Goal: Information Seeking & Learning: Learn about a topic

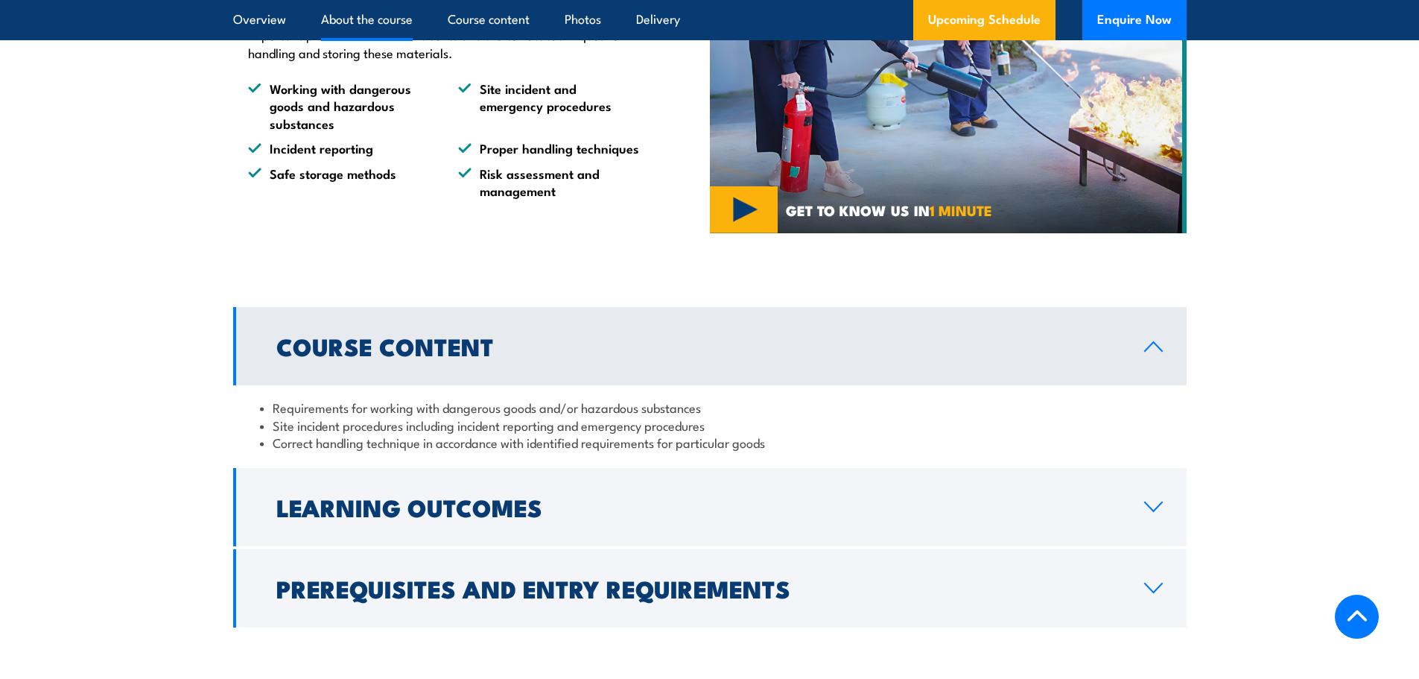
scroll to position [1043, 0]
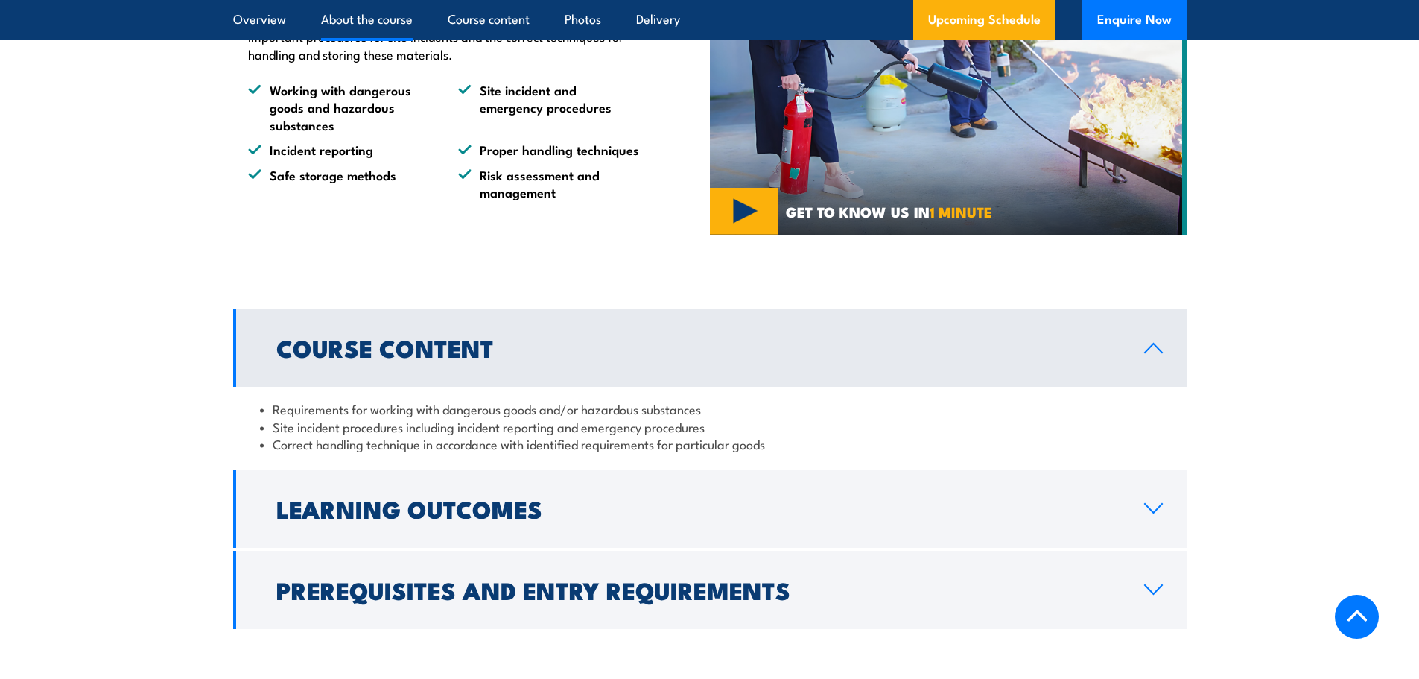
click at [1163, 354] on icon at bounding box center [1154, 348] width 20 height 12
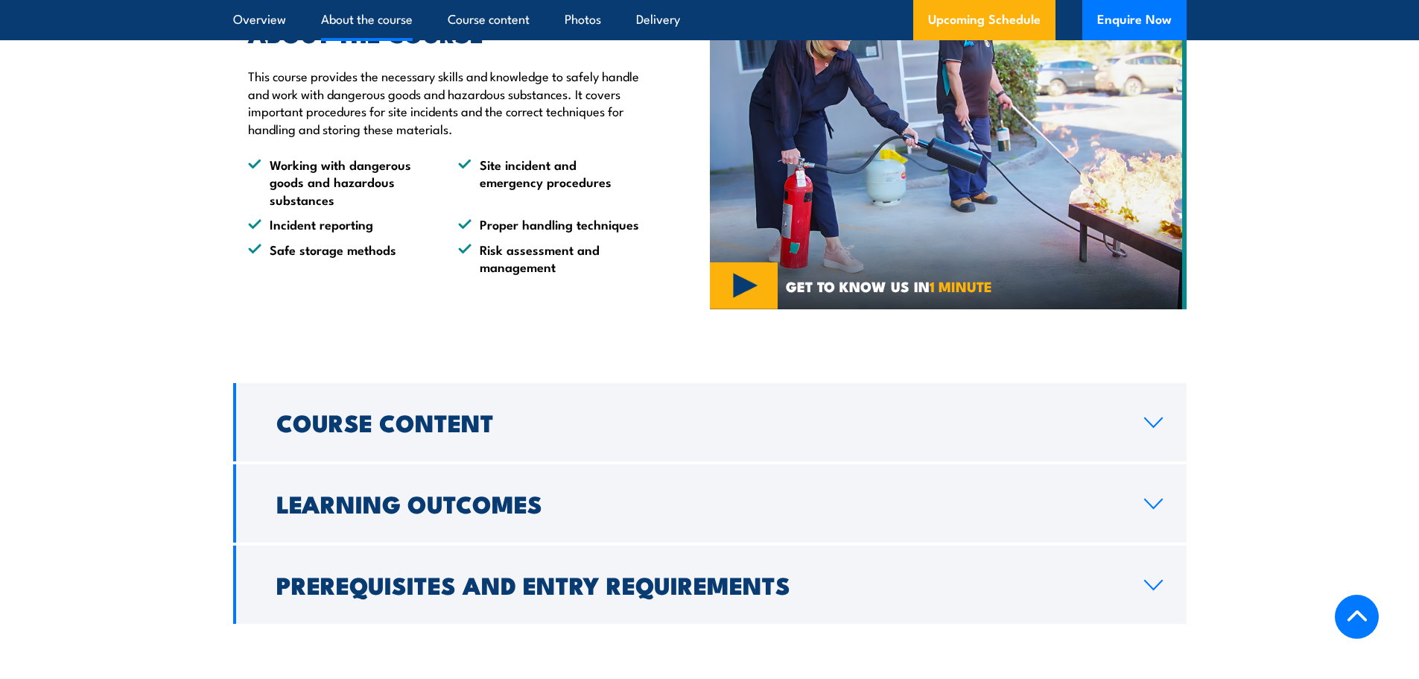
scroll to position [819, 0]
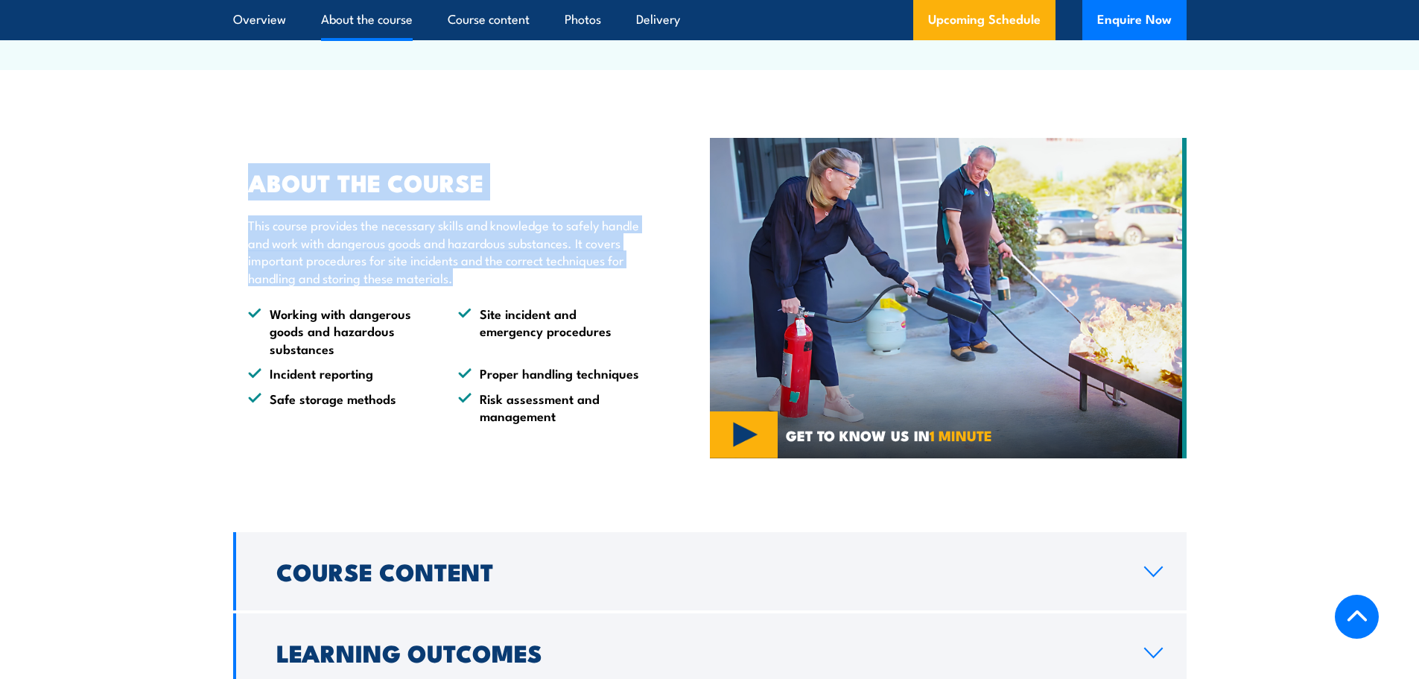
drag, startPoint x: 556, startPoint y: 315, endPoint x: 194, endPoint y: 217, distance: 374.5
click at [194, 217] on section "ABOUT THE COURSE This course provides the necessary skills and knowledge to saf…" at bounding box center [709, 297] width 1419 height 327
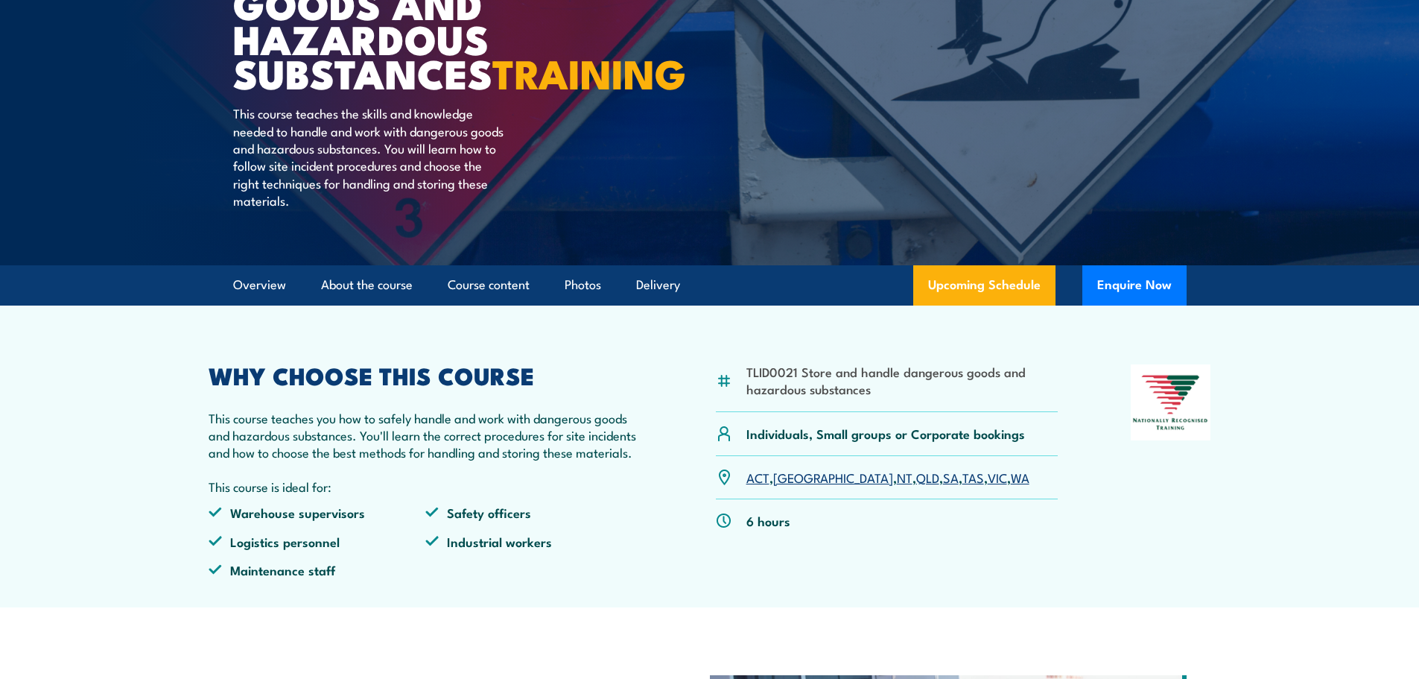
scroll to position [298, 0]
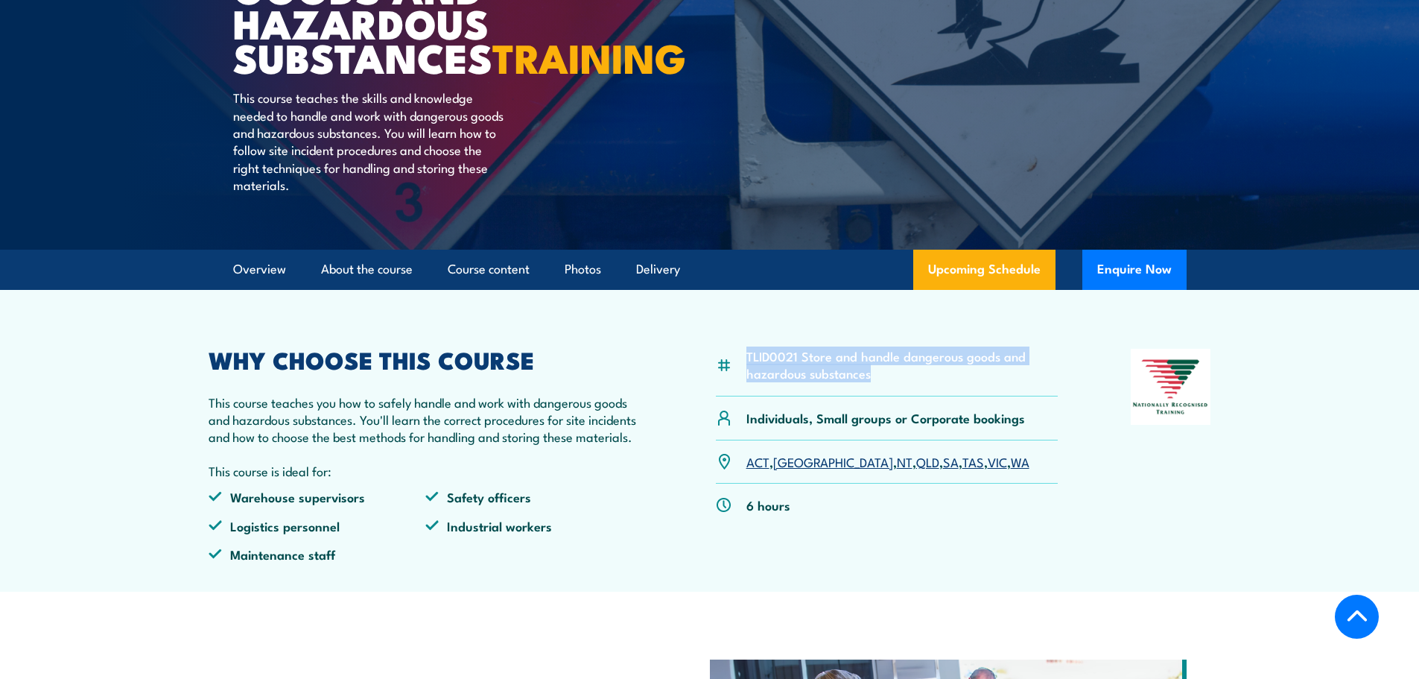
drag, startPoint x: 890, startPoint y: 412, endPoint x: 710, endPoint y: 393, distance: 180.6
click at [710, 393] on div "TLID0021 Store and handle dangerous goods and hazardous substances Individuals,…" at bounding box center [710, 462] width 1003 height 226
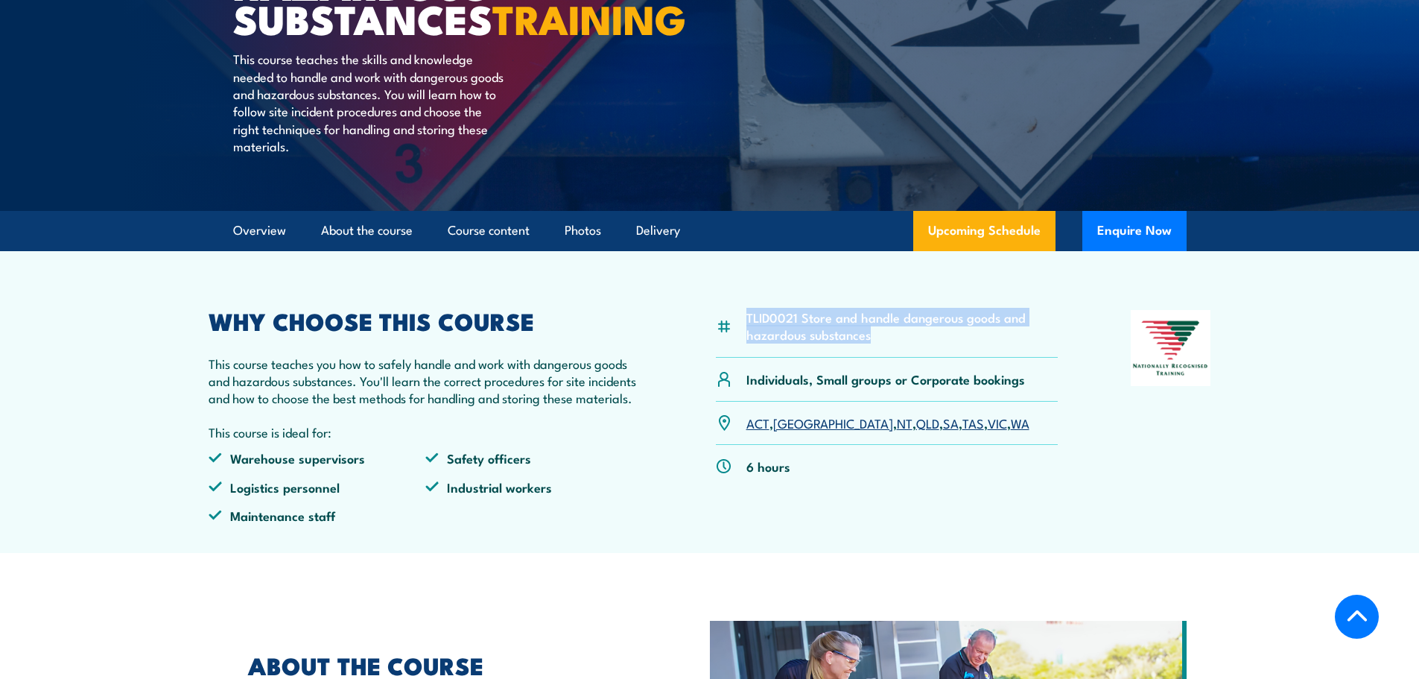
scroll to position [372, 0]
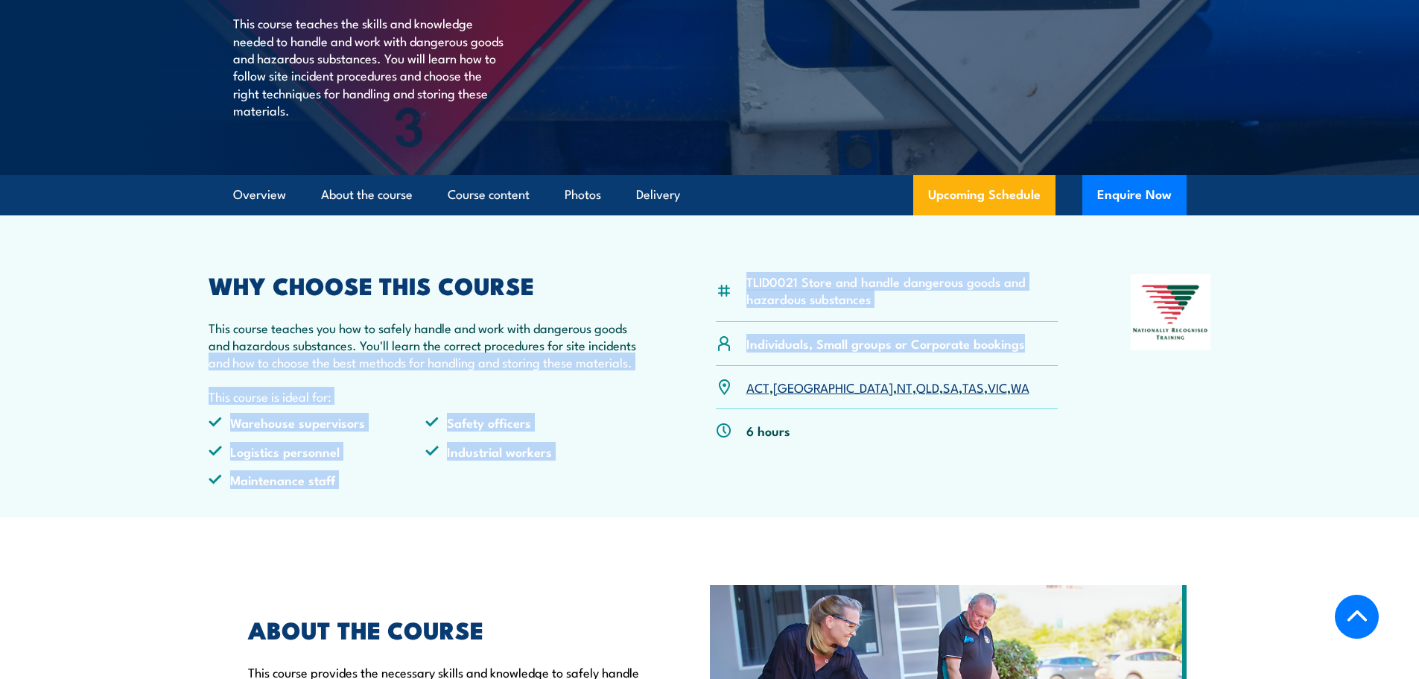
drag, startPoint x: 1030, startPoint y: 381, endPoint x: 662, endPoint y: 377, distance: 367.3
click at [662, 377] on div "TLID0021 Store and handle dangerous goods and hazardous substances Individuals,…" at bounding box center [710, 387] width 1003 height 226
click at [672, 400] on div "TLID0021 Store and handle dangerous goods and hazardous substances Individuals,…" at bounding box center [710, 387] width 1003 height 226
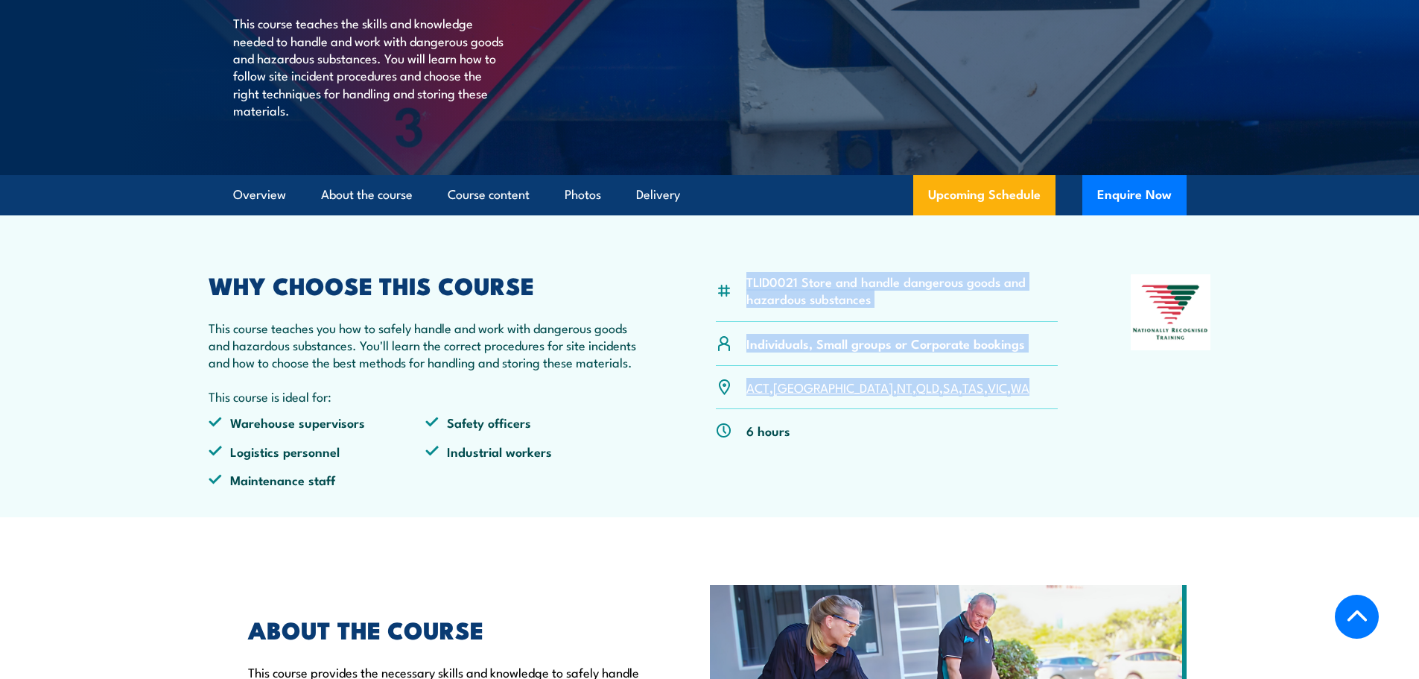
drag, startPoint x: 945, startPoint y: 419, endPoint x: 685, endPoint y: 326, distance: 276.2
click at [685, 326] on div "TLID0021 Store and handle dangerous goods and hazardous substances Individuals,…" at bounding box center [710, 387] width 1003 height 226
click at [682, 332] on div "TLID0021 Store and handle dangerous goods and hazardous substances Individuals,…" at bounding box center [710, 387] width 1003 height 226
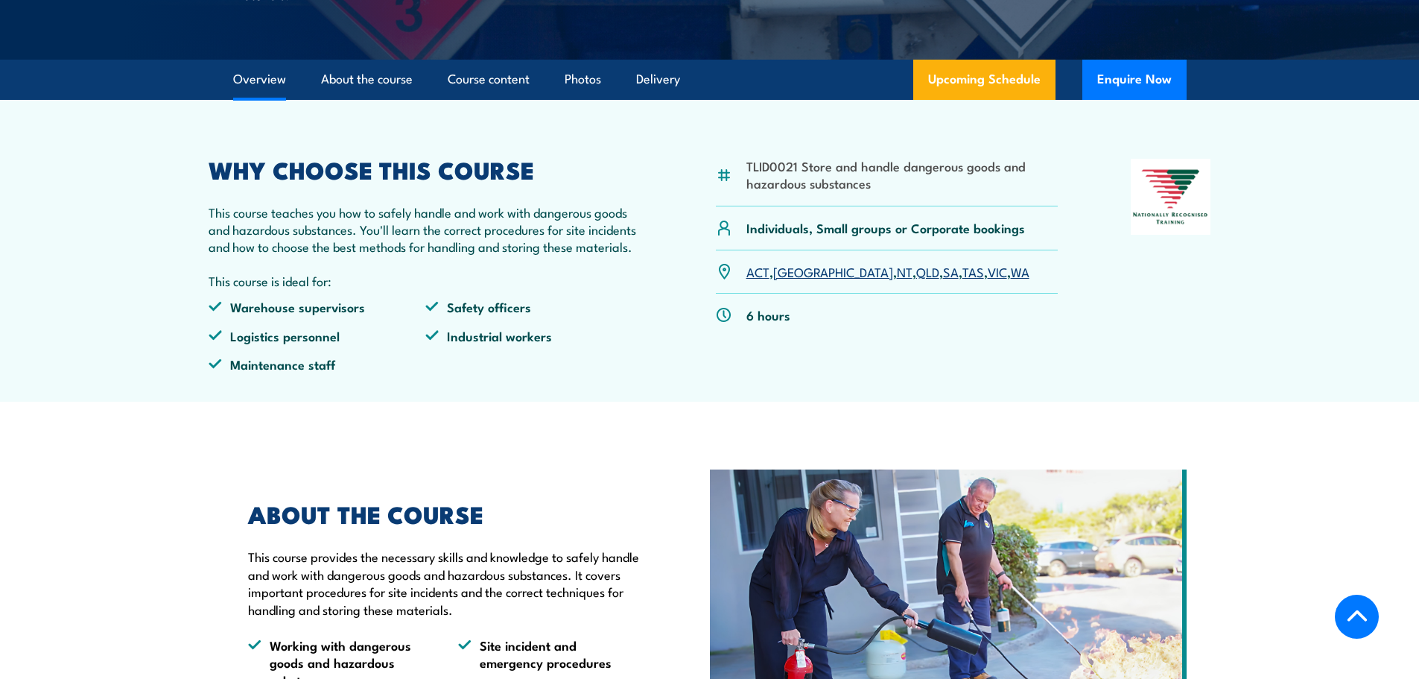
scroll to position [521, 0]
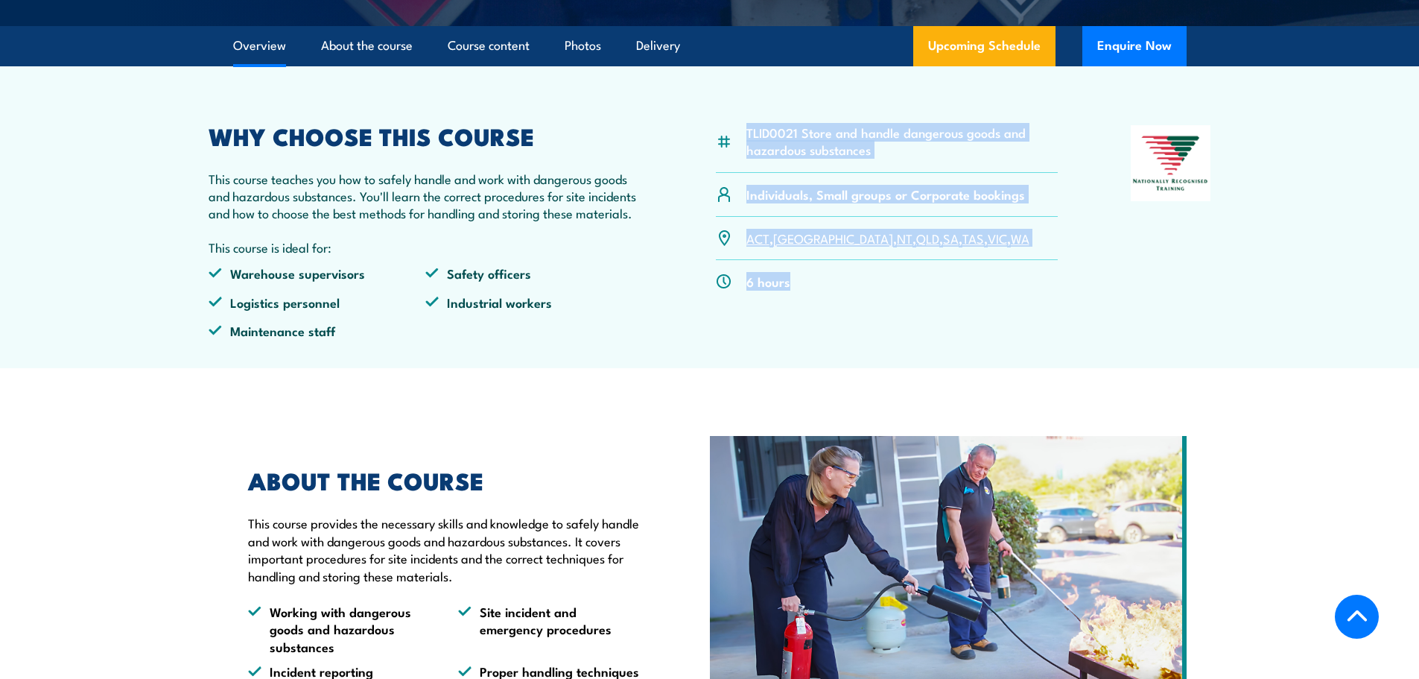
drag, startPoint x: 796, startPoint y: 394, endPoint x: 717, endPoint y: 150, distance: 256.8
click at [717, 150] on article "TLID0021 Store and handle dangerous goods and hazardous substances Individuals,…" at bounding box center [709, 217] width 1043 height 302
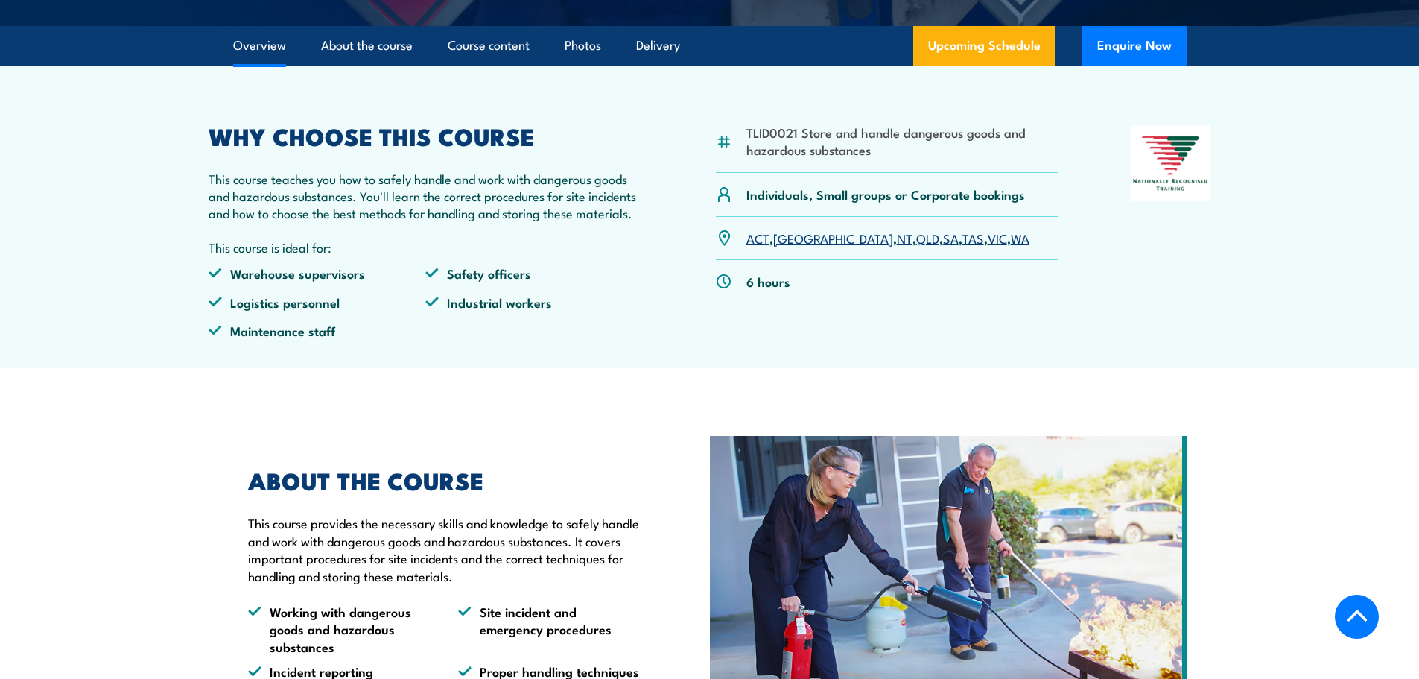
click at [666, 180] on div "TLID0021 Store and handle dangerous goods and hazardous substances Individuals,…" at bounding box center [710, 238] width 1003 height 226
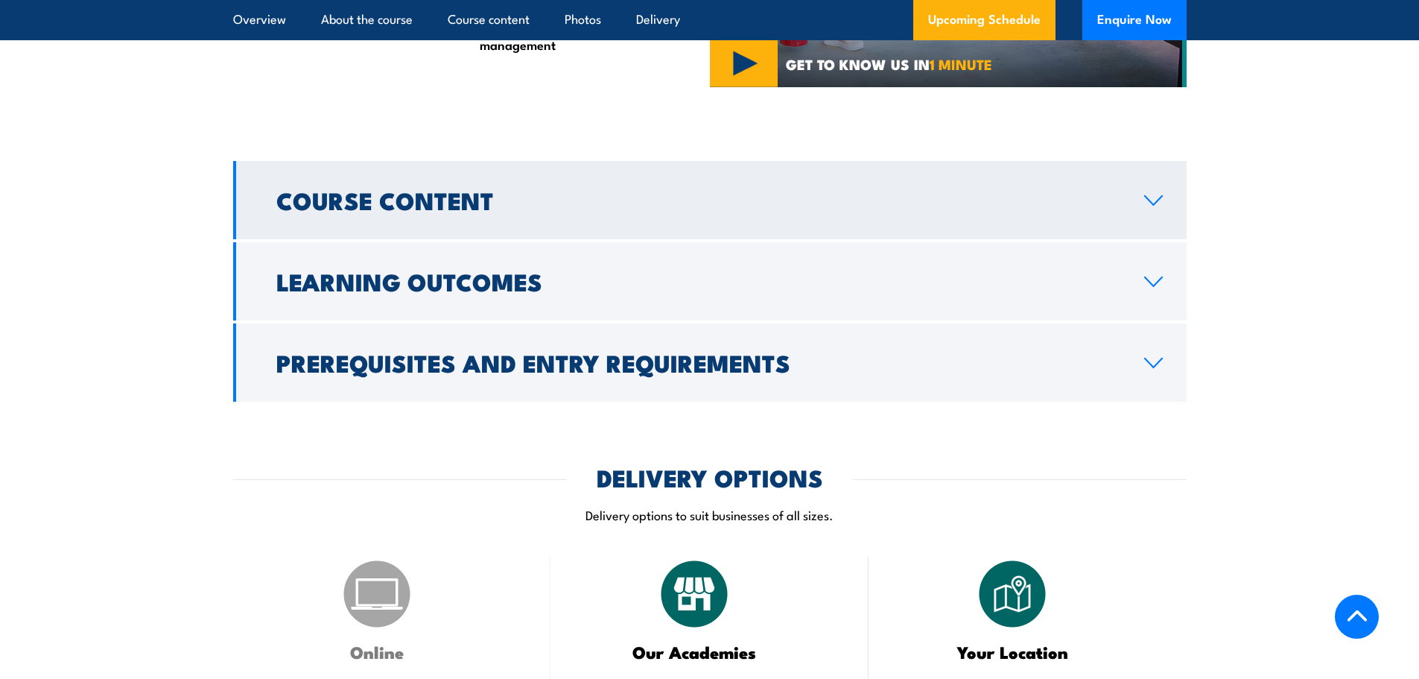
scroll to position [1192, 0]
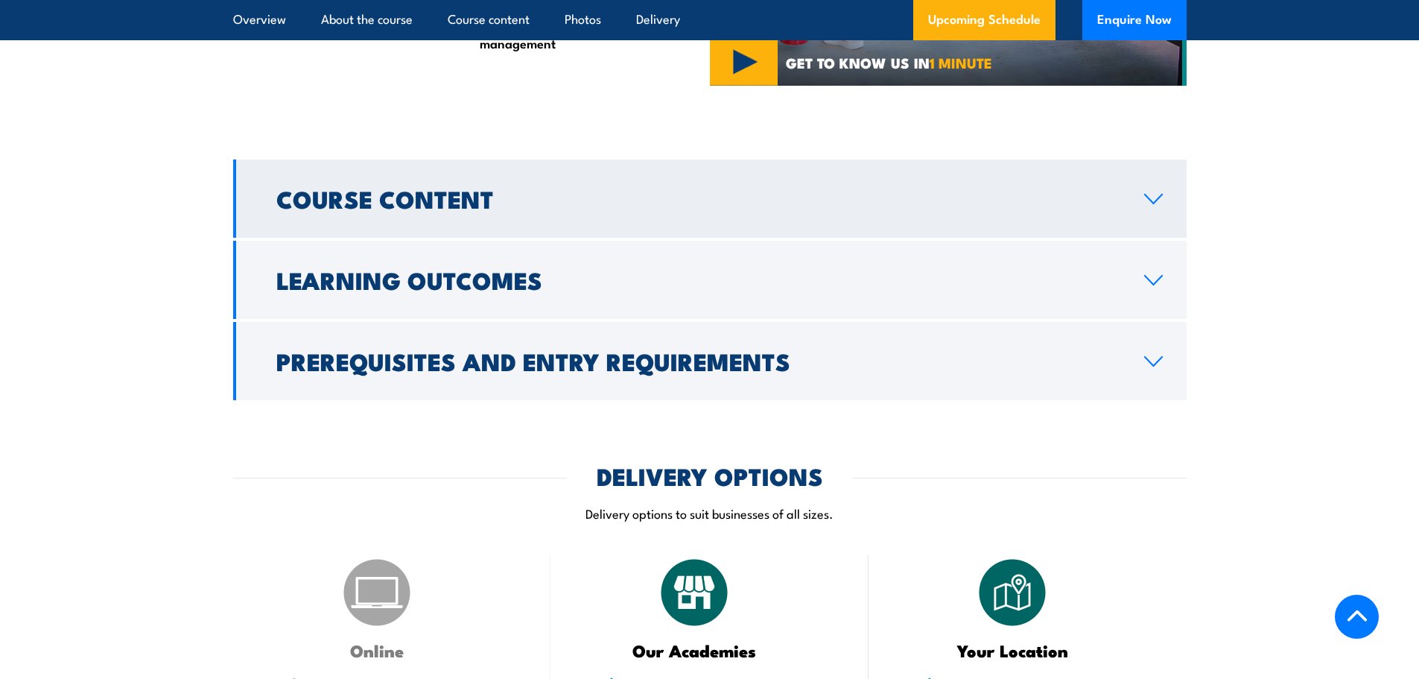
click at [466, 209] on h2 "Course Content" at bounding box center [698, 198] width 844 height 21
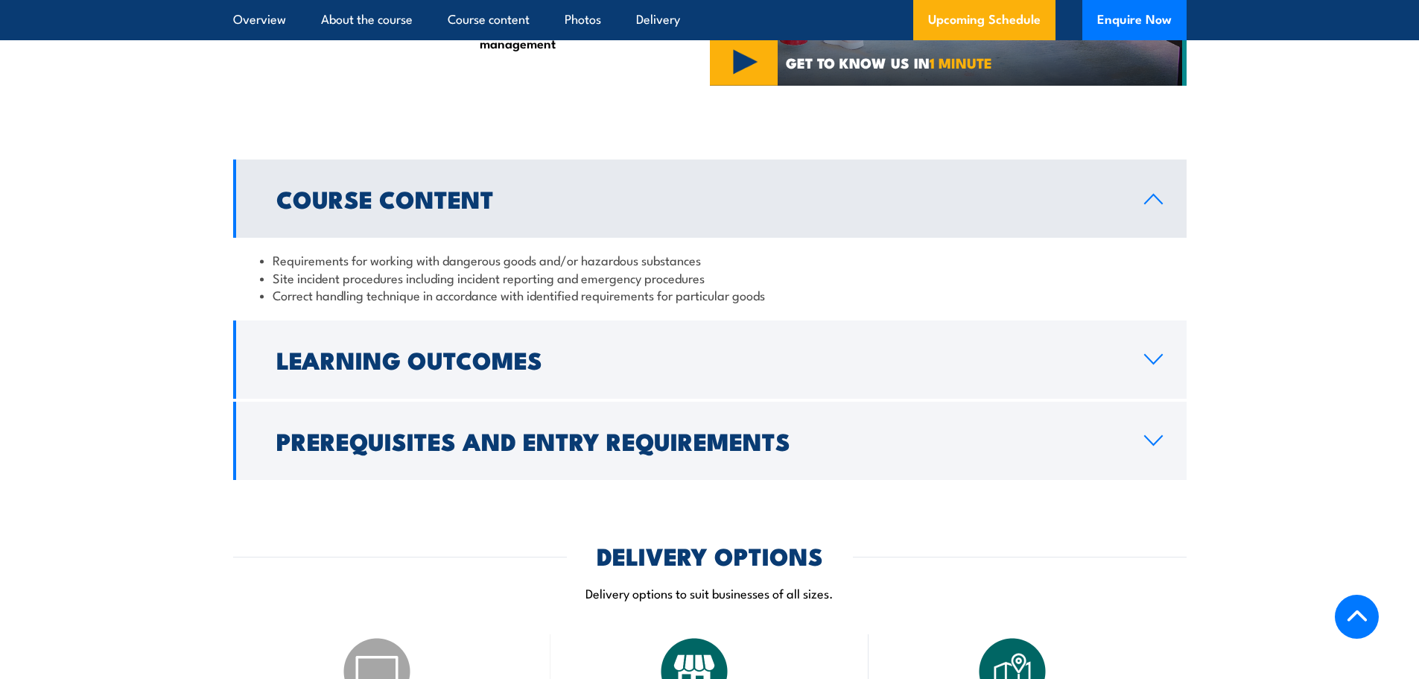
click at [511, 238] on link "Course Content" at bounding box center [710, 198] width 954 height 78
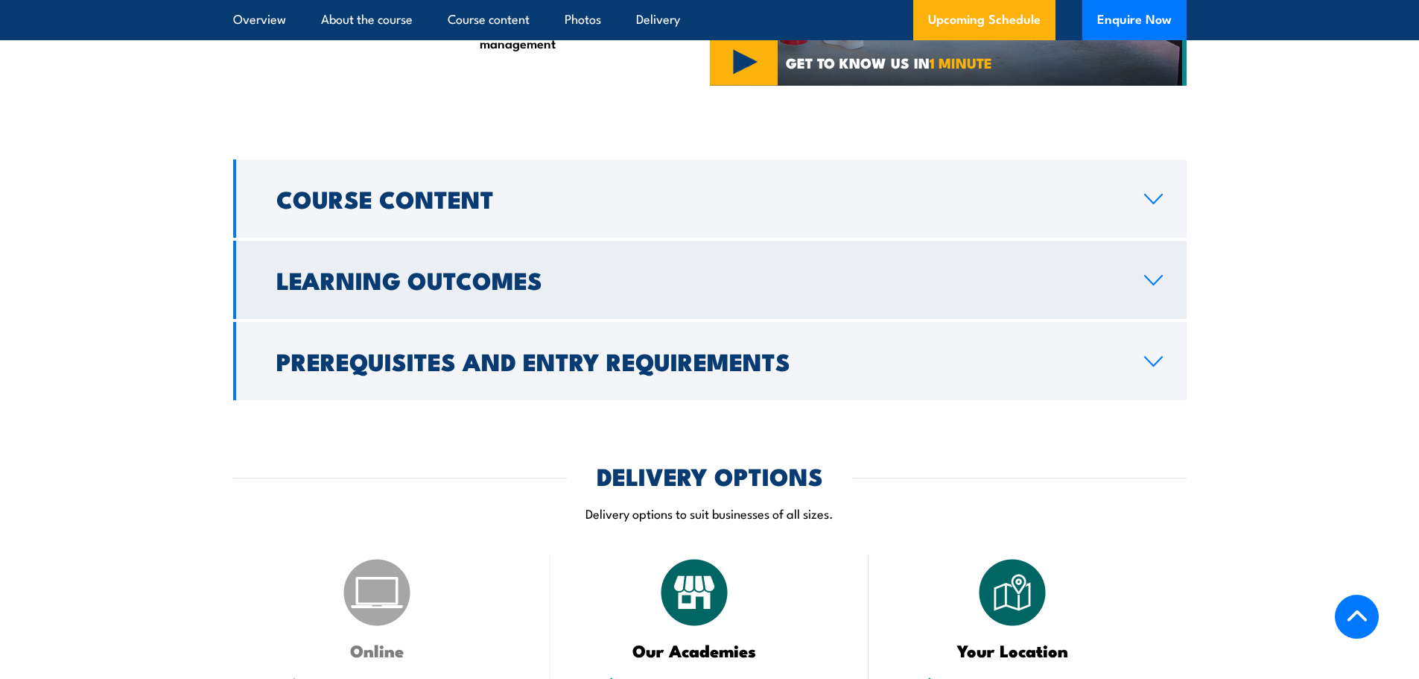
click at [524, 290] on h2 "Learning Outcomes" at bounding box center [698, 279] width 844 height 21
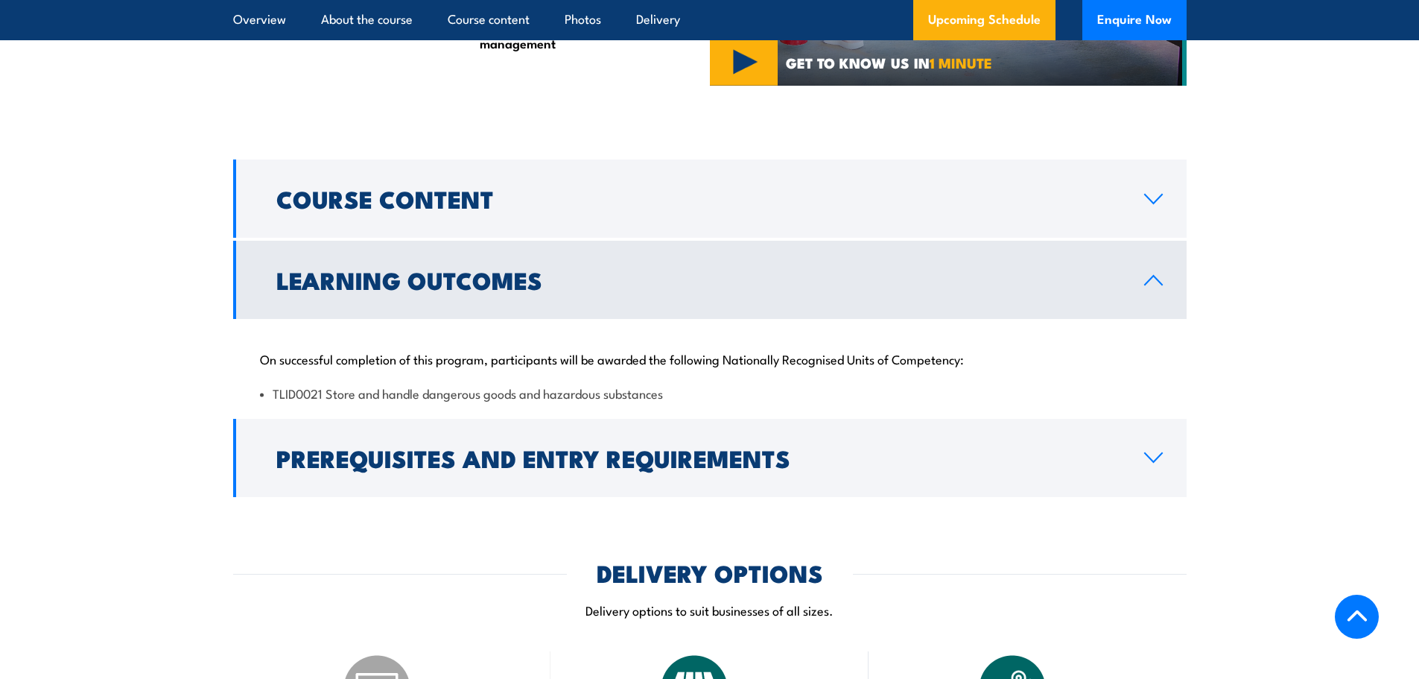
click at [538, 290] on h2 "Learning Outcomes" at bounding box center [698, 279] width 844 height 21
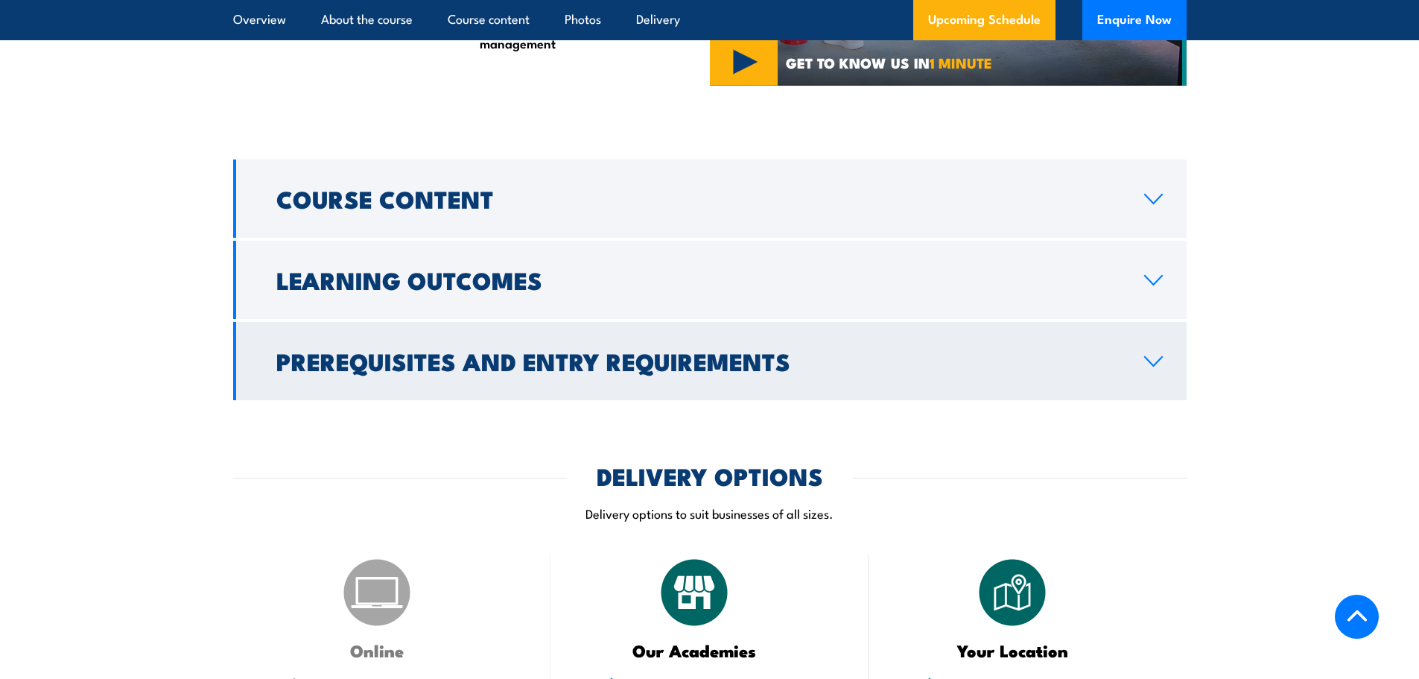
click at [563, 371] on h2 "Prerequisites and Entry Requirements" at bounding box center [698, 360] width 844 height 21
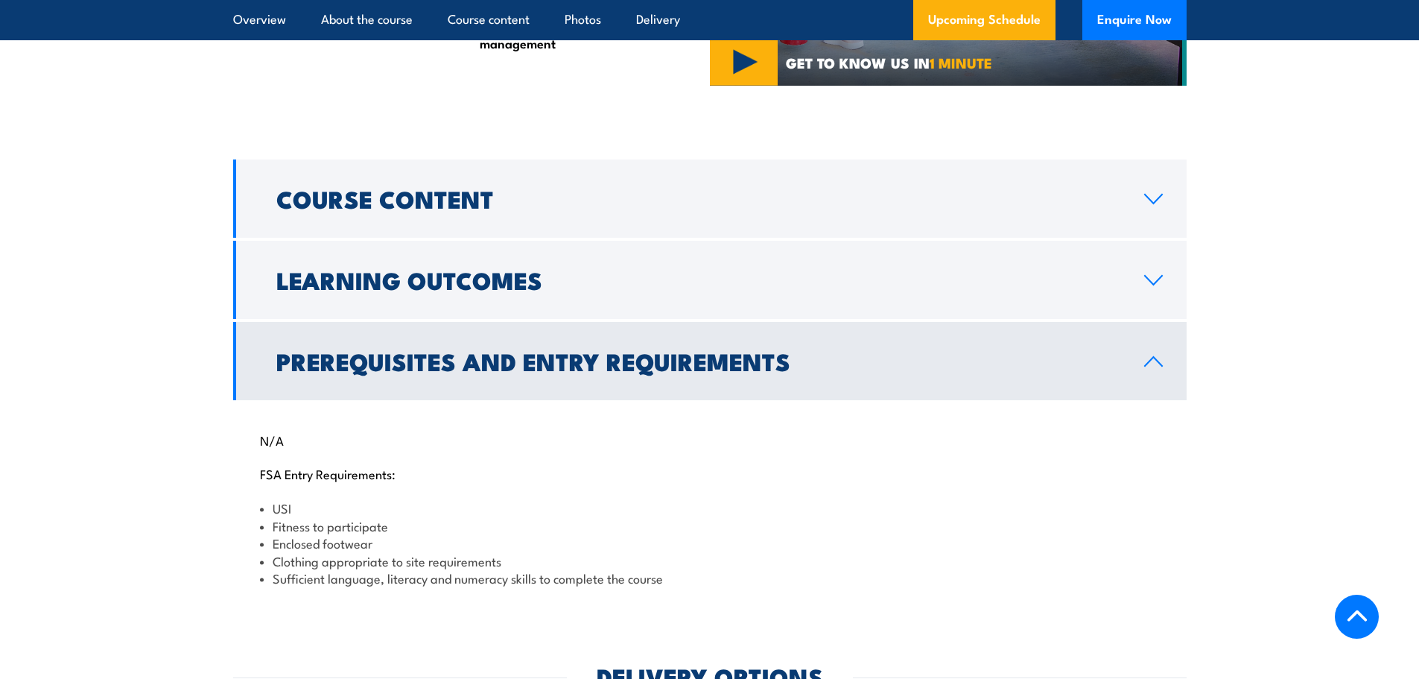
click at [563, 371] on h2 "Prerequisites and Entry Requirements" at bounding box center [698, 360] width 844 height 21
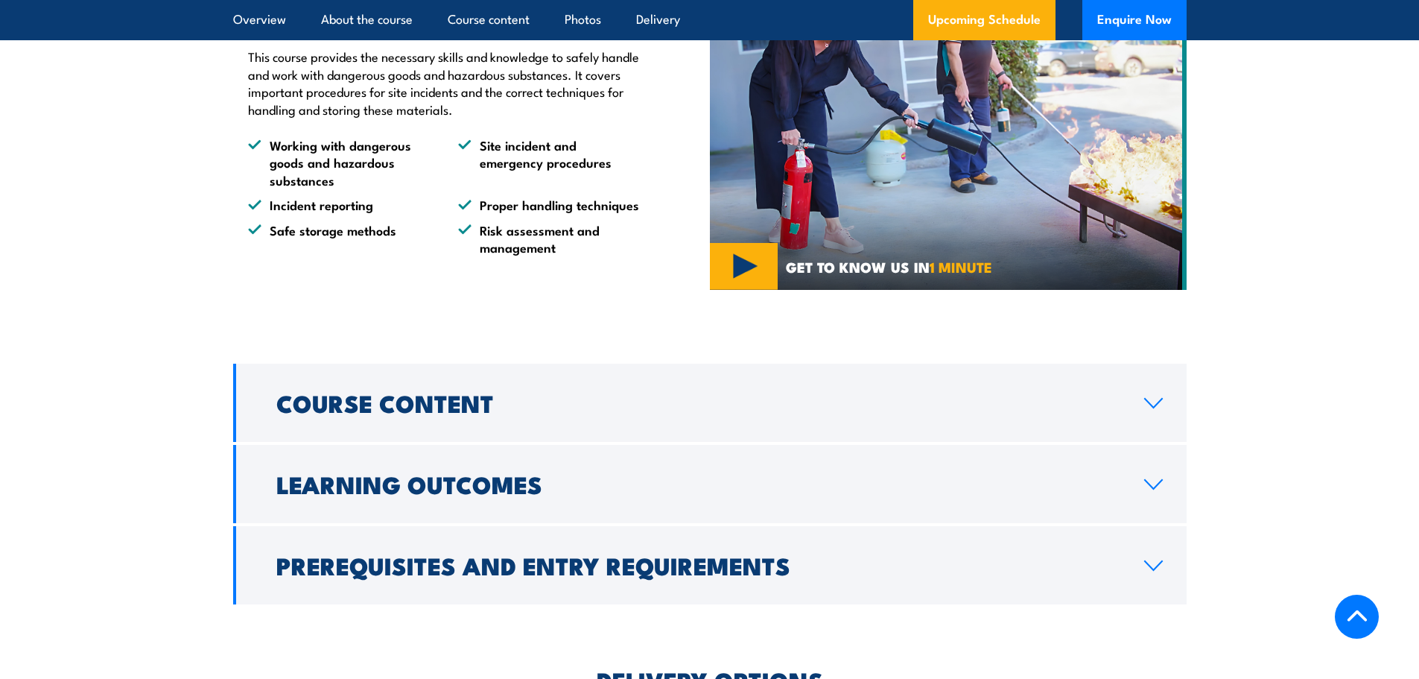
scroll to position [968, 0]
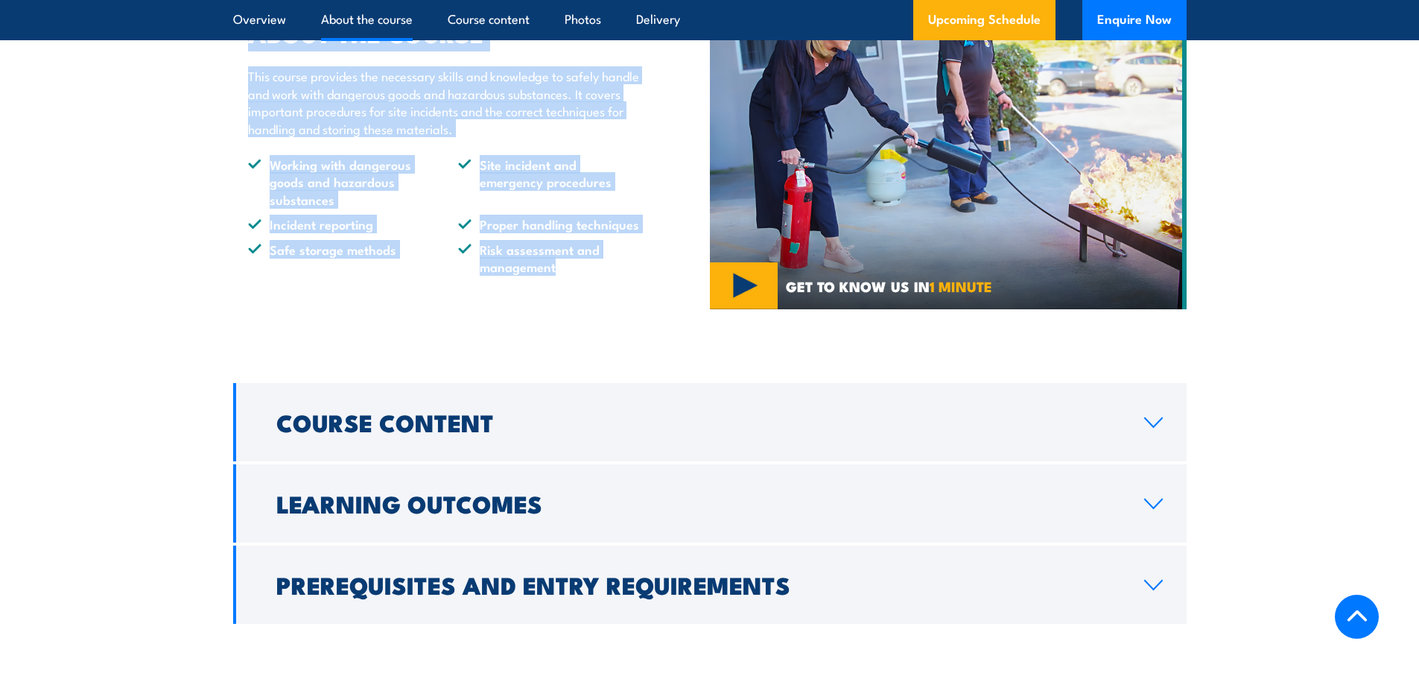
drag, startPoint x: 595, startPoint y: 312, endPoint x: 240, endPoint y: 67, distance: 431.7
click at [240, 67] on div "ABOUT THE COURSE This course provides the necessary skills and knowledge to saf…" at bounding box center [471, 148] width 477 height 327
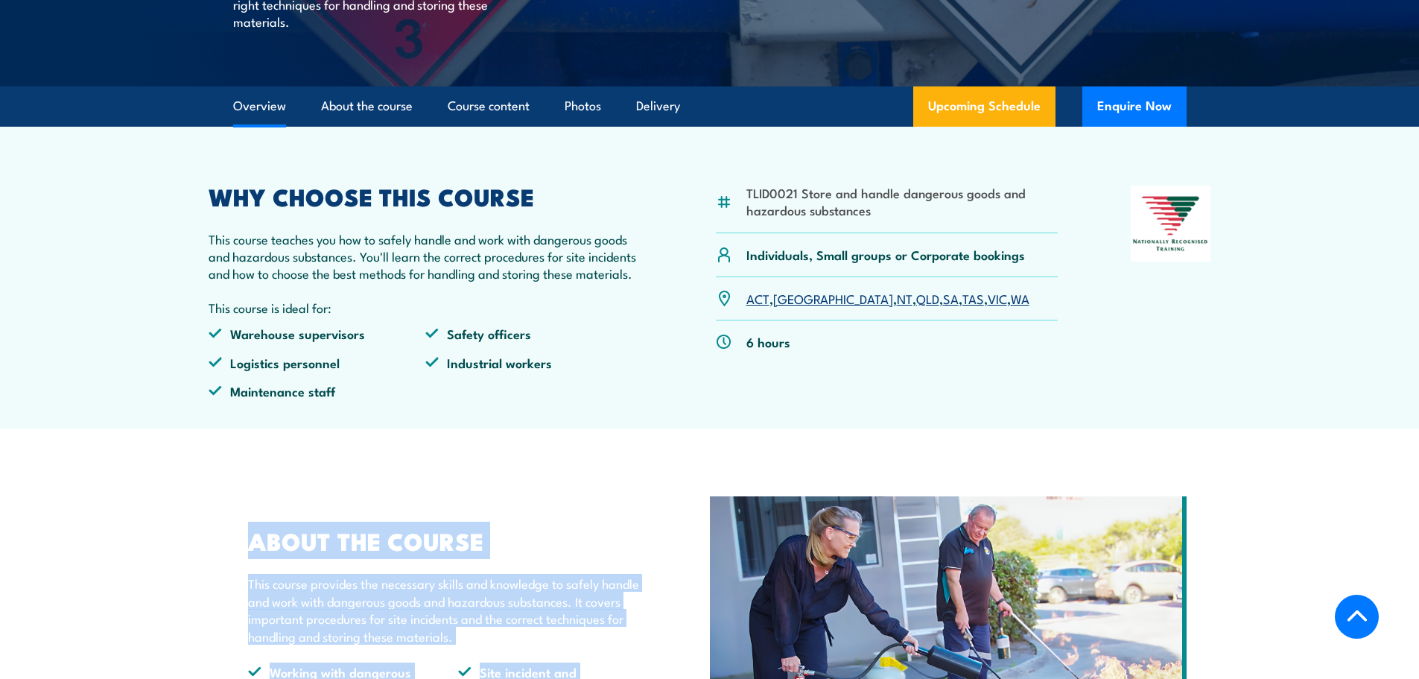
scroll to position [447, 0]
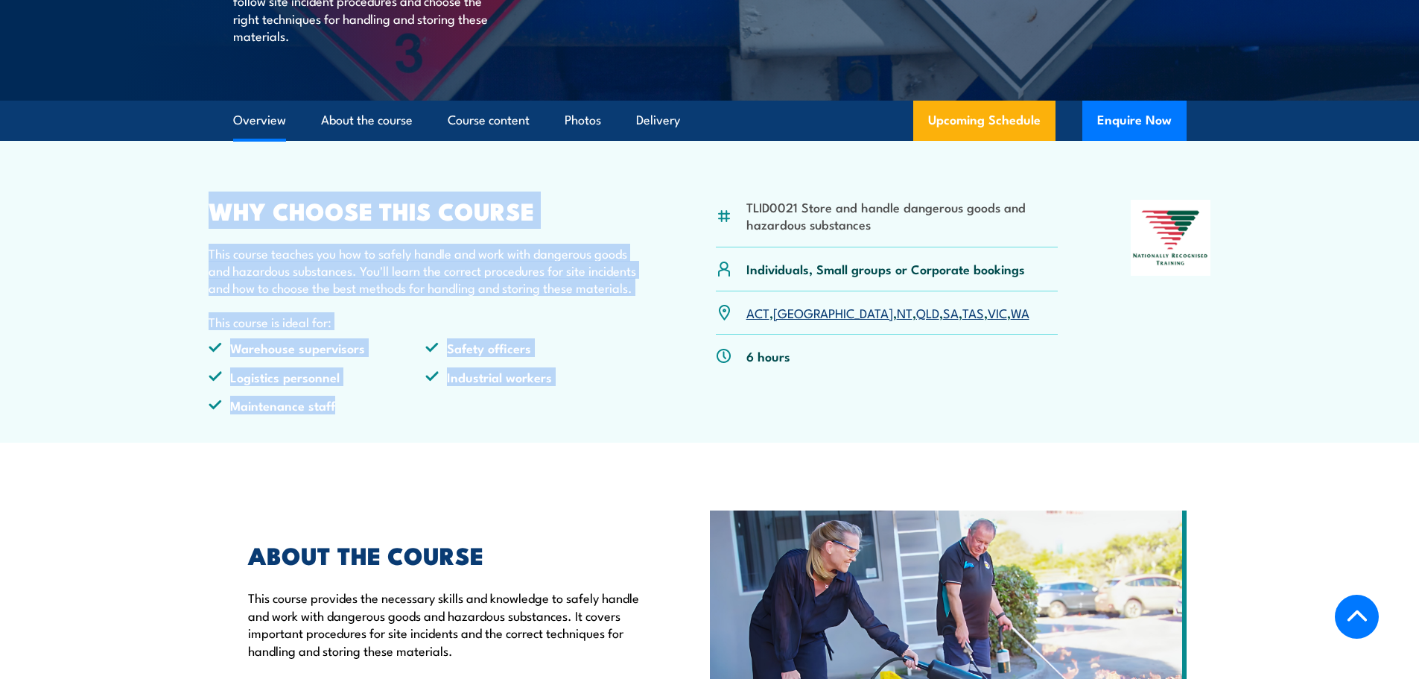
drag, startPoint x: 340, startPoint y: 431, endPoint x: 190, endPoint y: 234, distance: 247.8
click at [190, 234] on article "TLID0021 Store and handle dangerous goods and hazardous substances Individuals,…" at bounding box center [709, 292] width 1043 height 302
click at [612, 218] on article "TLID0021 Store and handle dangerous goods and hazardous substances Individuals,…" at bounding box center [709, 292] width 1043 height 302
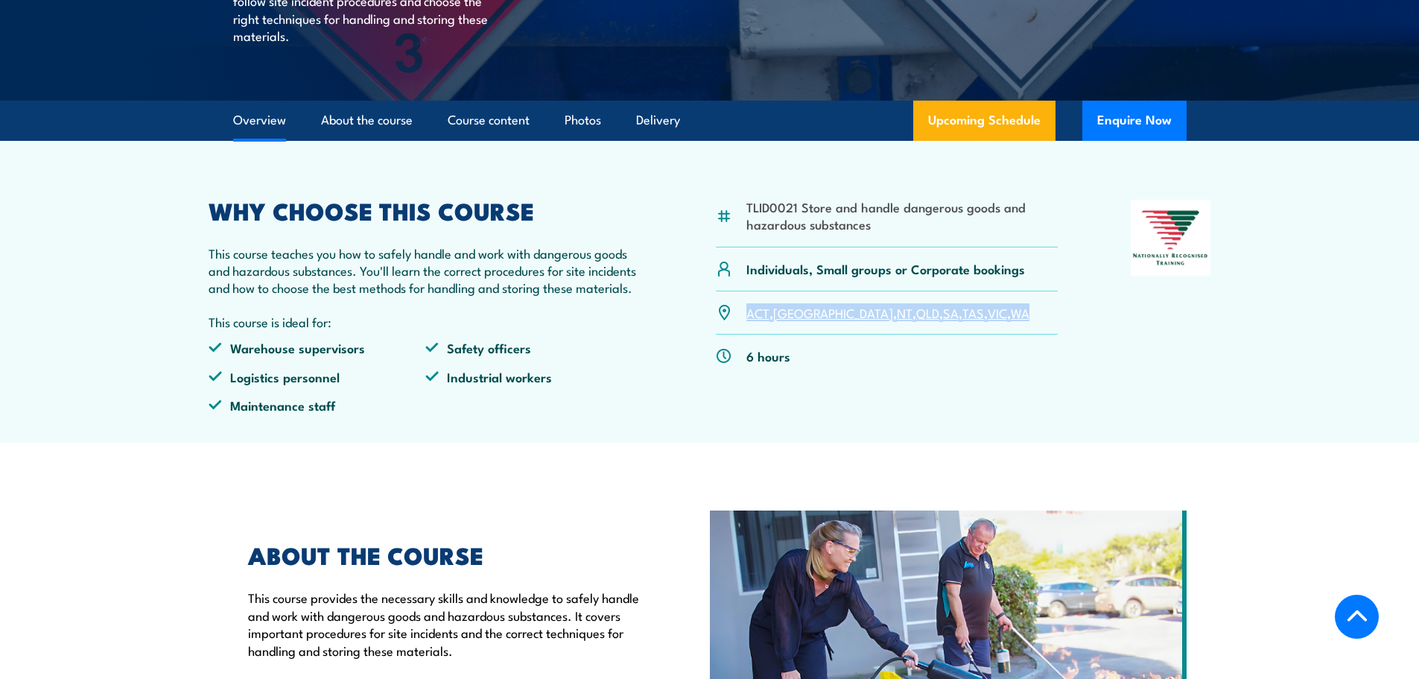
drag, startPoint x: 989, startPoint y: 350, endPoint x: 698, endPoint y: 334, distance: 291.7
click at [698, 334] on div "TLID0021 Store and handle dangerous goods and hazardous substances Individuals,…" at bounding box center [710, 313] width 1003 height 226
click at [636, 334] on div "WHY CHOOSE THIS COURSE This course teaches you how to safely handle and work wi…" at bounding box center [426, 313] width 435 height 226
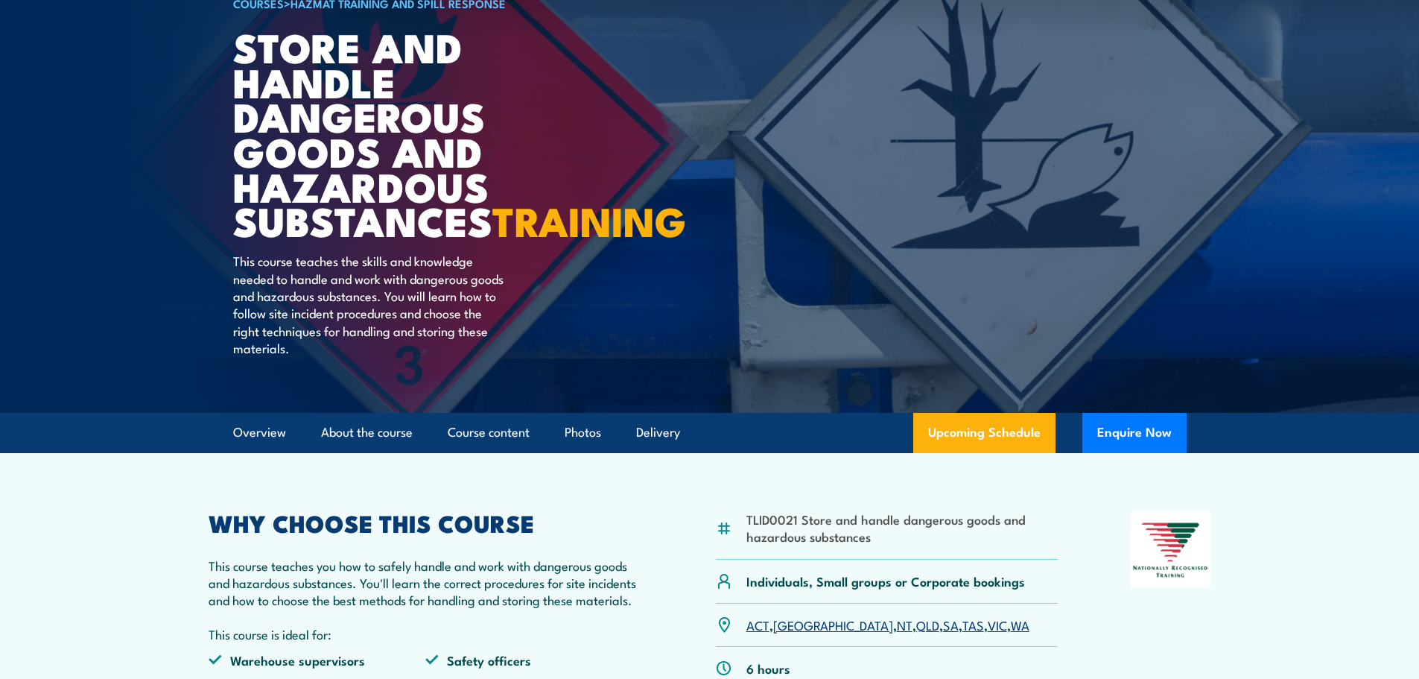
scroll to position [149, 0]
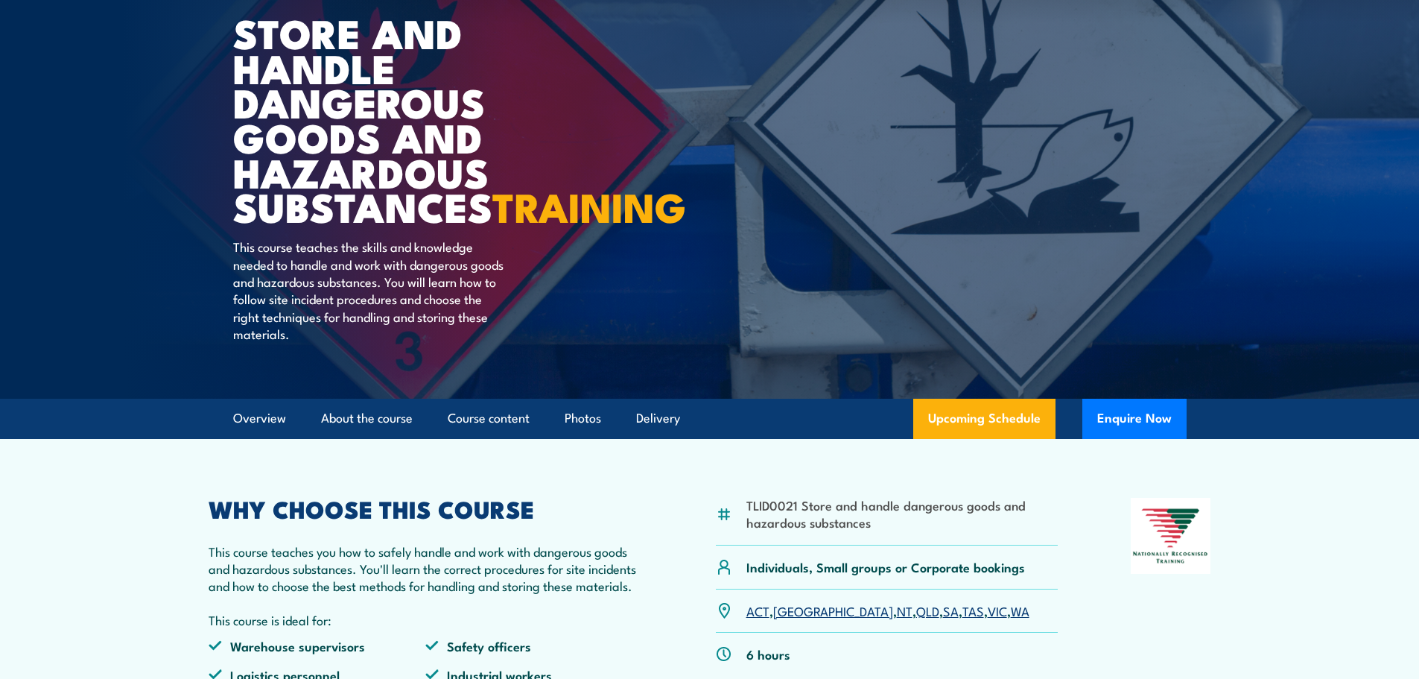
click at [1255, 573] on section "TLID0021 Store and handle dangerous goods and hazardous substances Individuals,…" at bounding box center [709, 590] width 1419 height 302
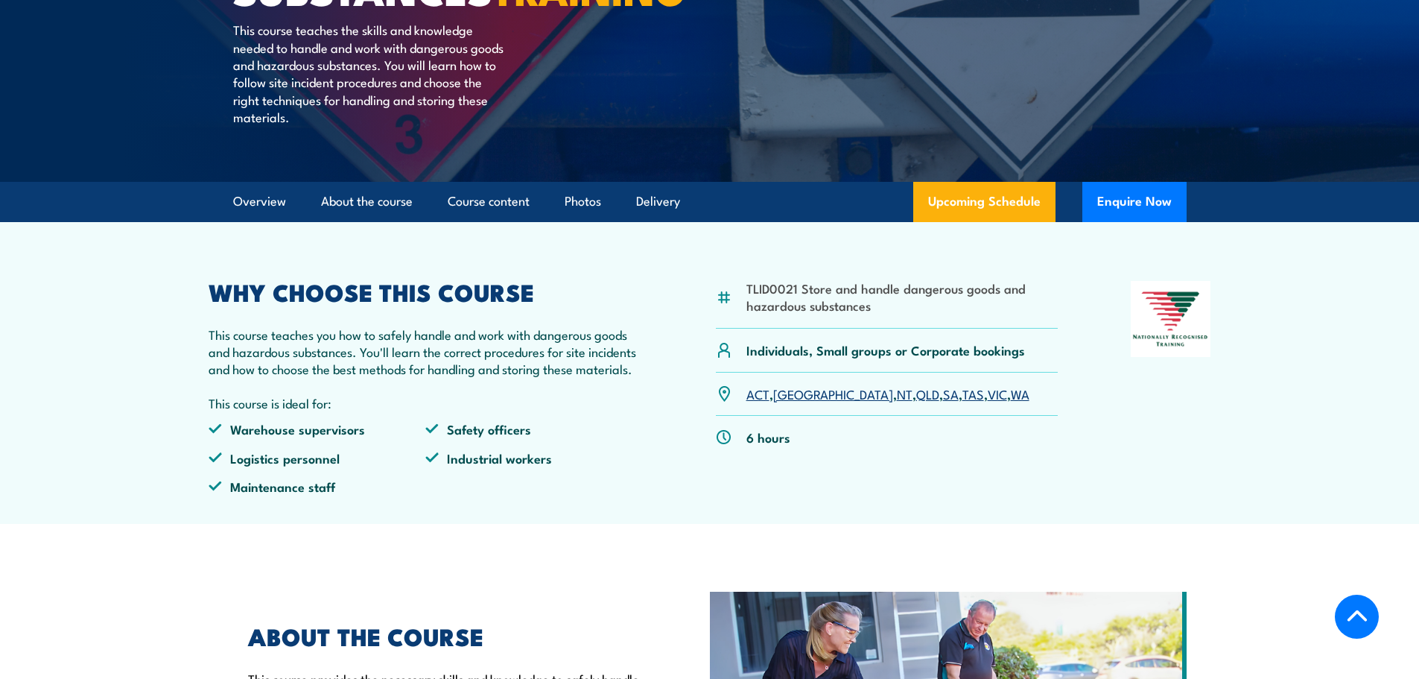
scroll to position [372, 0]
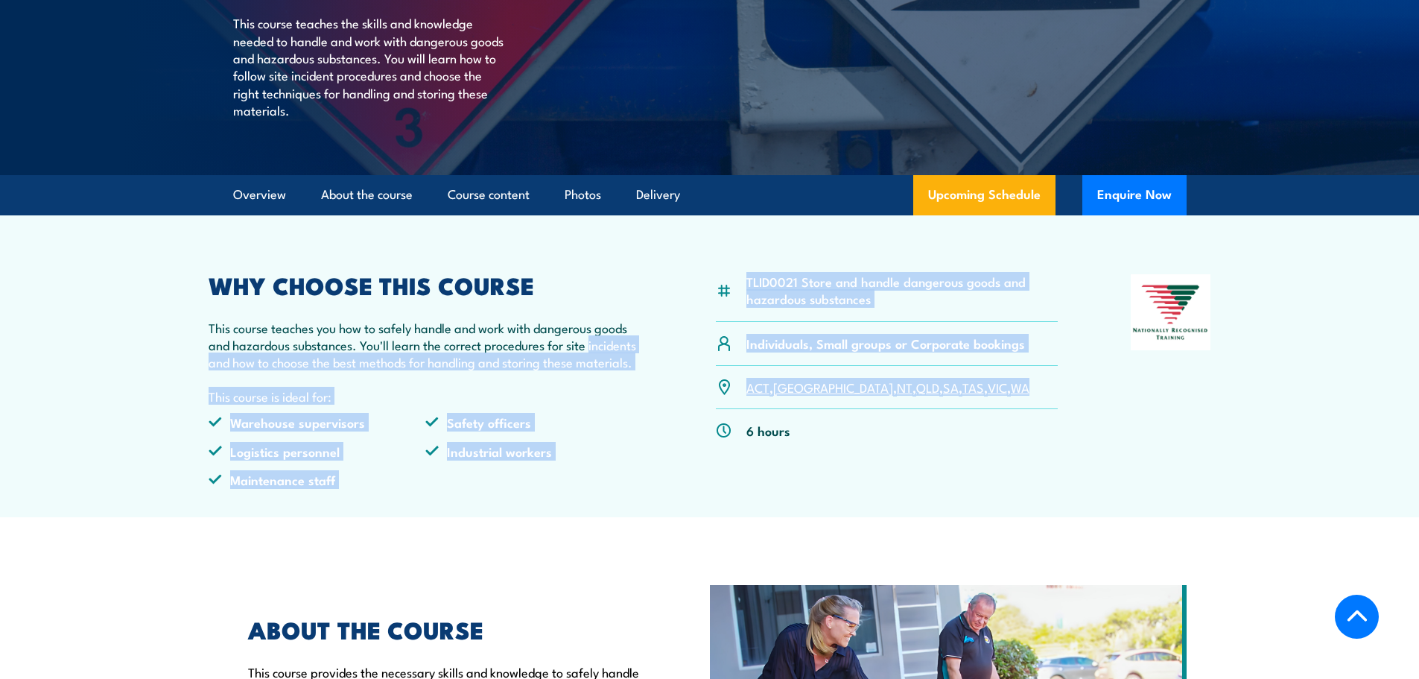
drag, startPoint x: 999, startPoint y: 414, endPoint x: 586, endPoint y: 382, distance: 414.7
click at [592, 382] on div "TLID0021 Store and handle dangerous goods and hazardous substances Individuals,…" at bounding box center [710, 387] width 1003 height 226
click at [615, 431] on li "Safety officers" at bounding box center [534, 421] width 218 height 17
click at [647, 396] on div "TLID0021 Store and handle dangerous goods and hazardous substances Individuals,…" at bounding box center [710, 387] width 1003 height 226
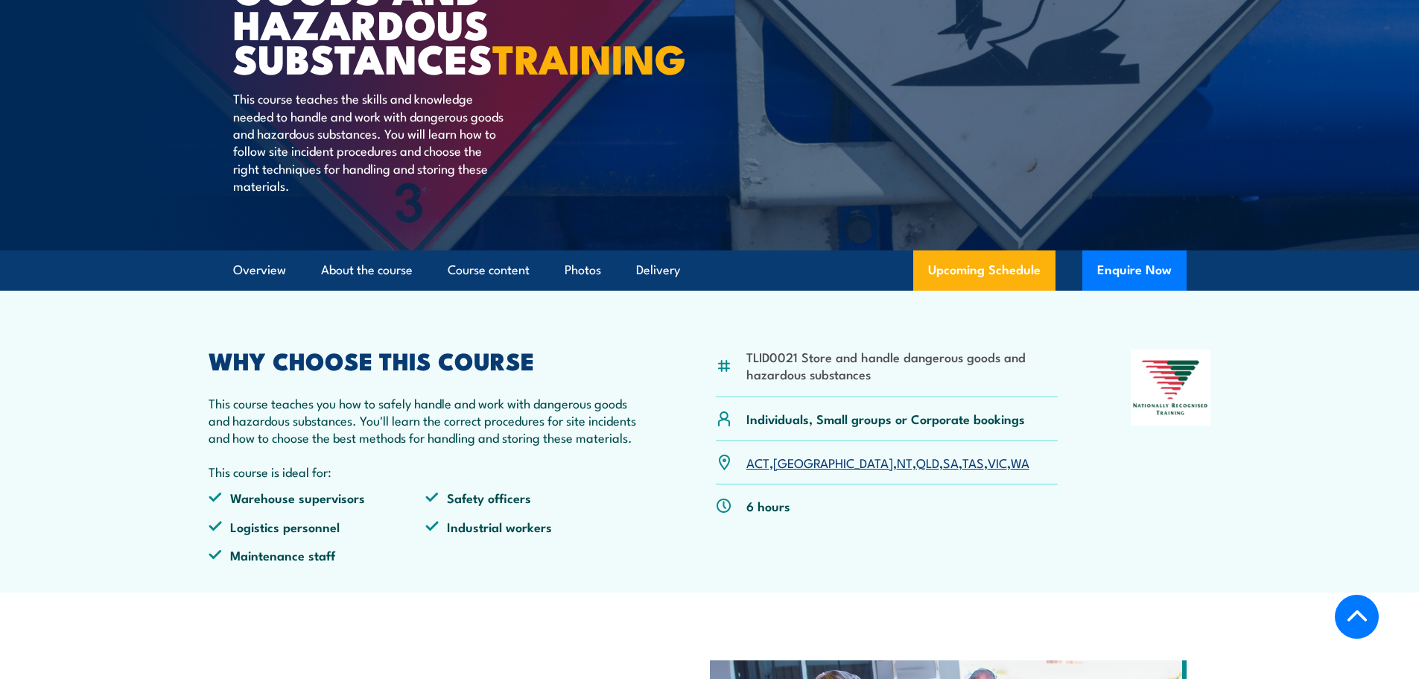
scroll to position [298, 0]
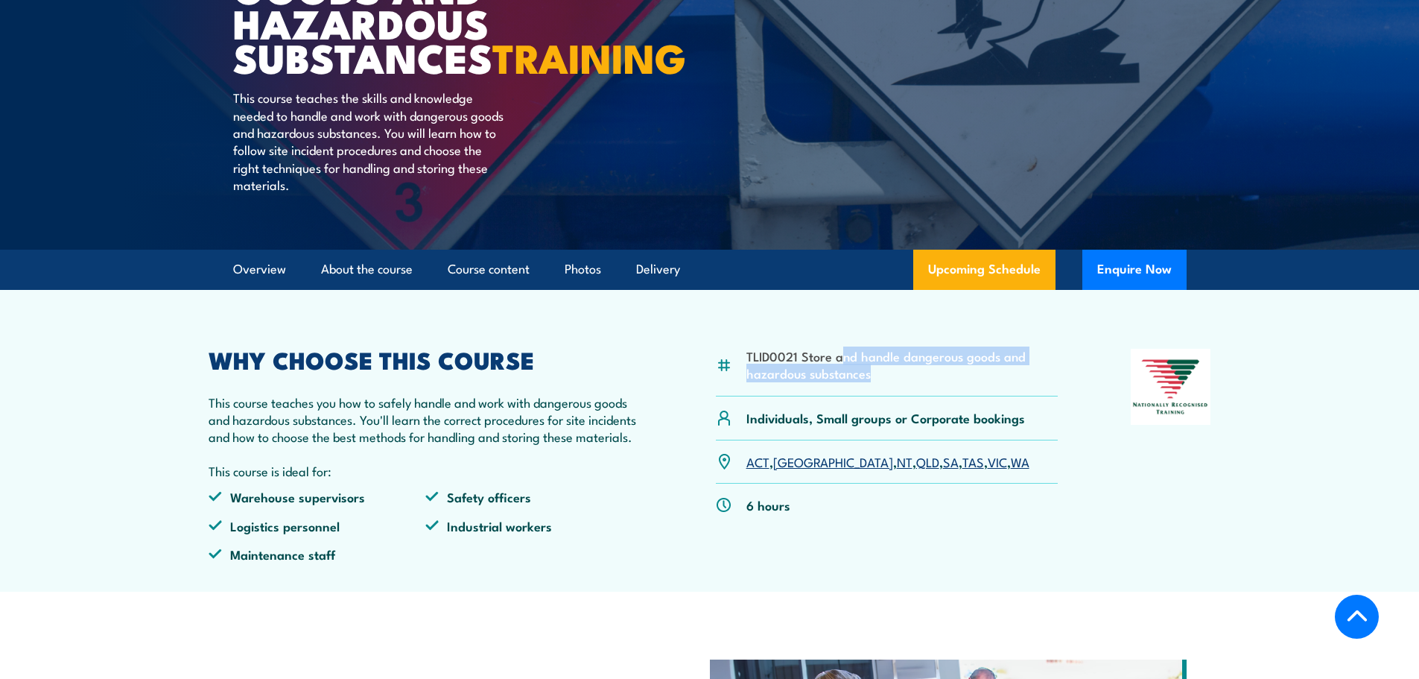
drag, startPoint x: 843, startPoint y: 395, endPoint x: 922, endPoint y: 402, distance: 79.3
click at [922, 382] on li "TLID0021 Store and handle dangerous goods and hazardous substances" at bounding box center [902, 364] width 312 height 35
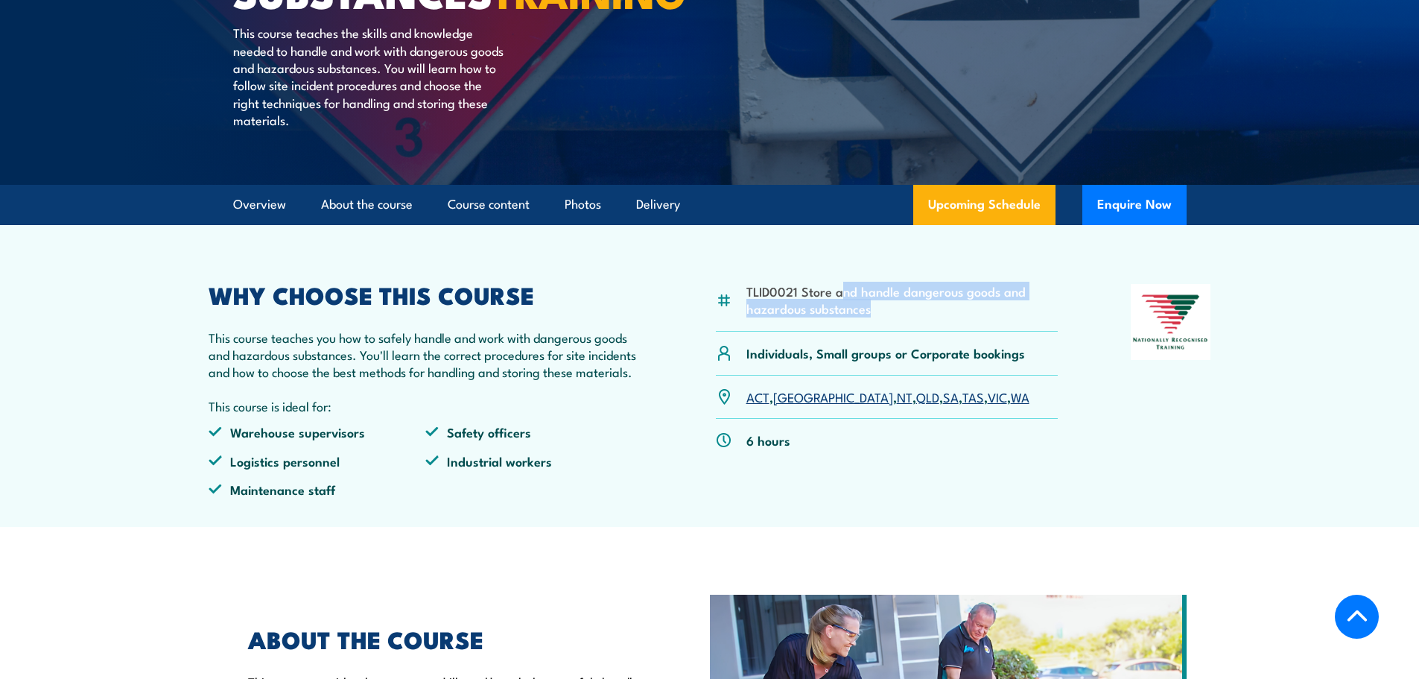
scroll to position [372, 0]
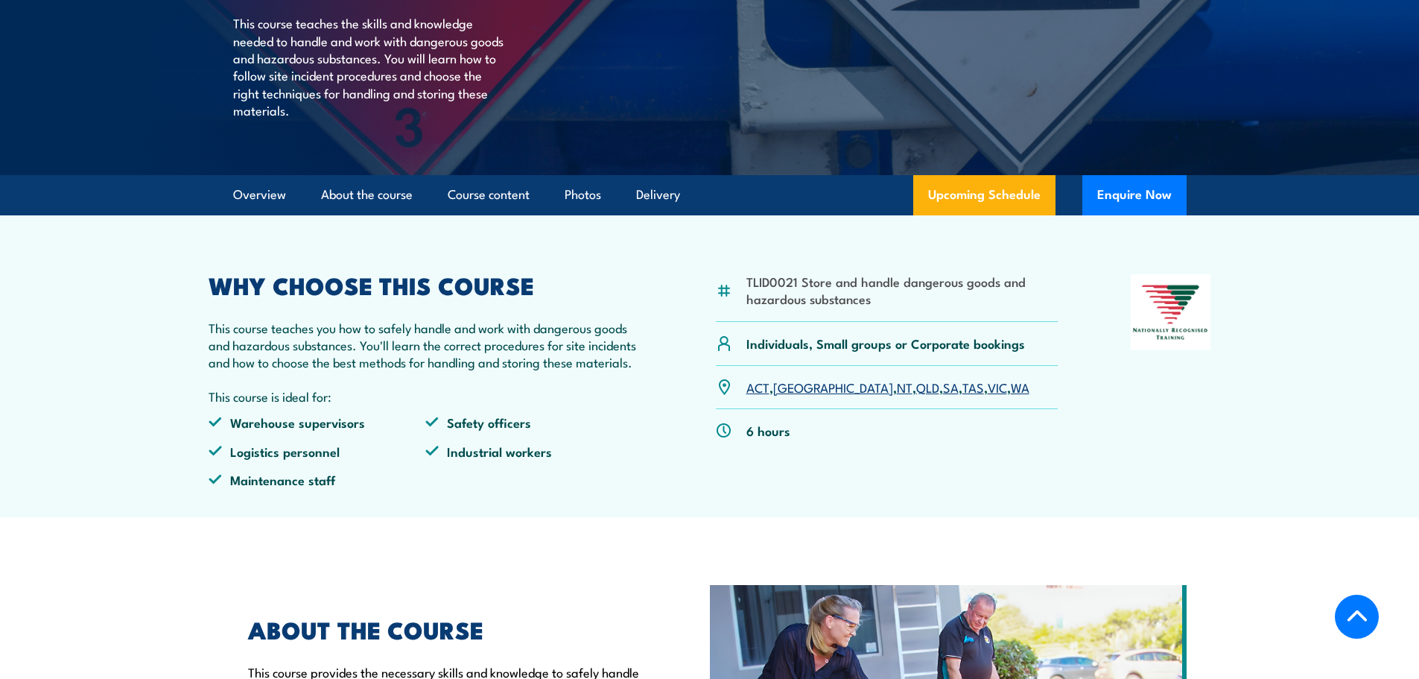
click at [787, 308] on li "TLID0021 Store and handle dangerous goods and hazardous substances" at bounding box center [902, 290] width 312 height 35
drag, startPoint x: 801, startPoint y: 317, endPoint x: 752, endPoint y: 300, distance: 51.8
click at [742, 315] on div "TLID0021 Store and handle dangerous goods and hazardous substances" at bounding box center [887, 298] width 343 height 48
copy li "TLID0021"
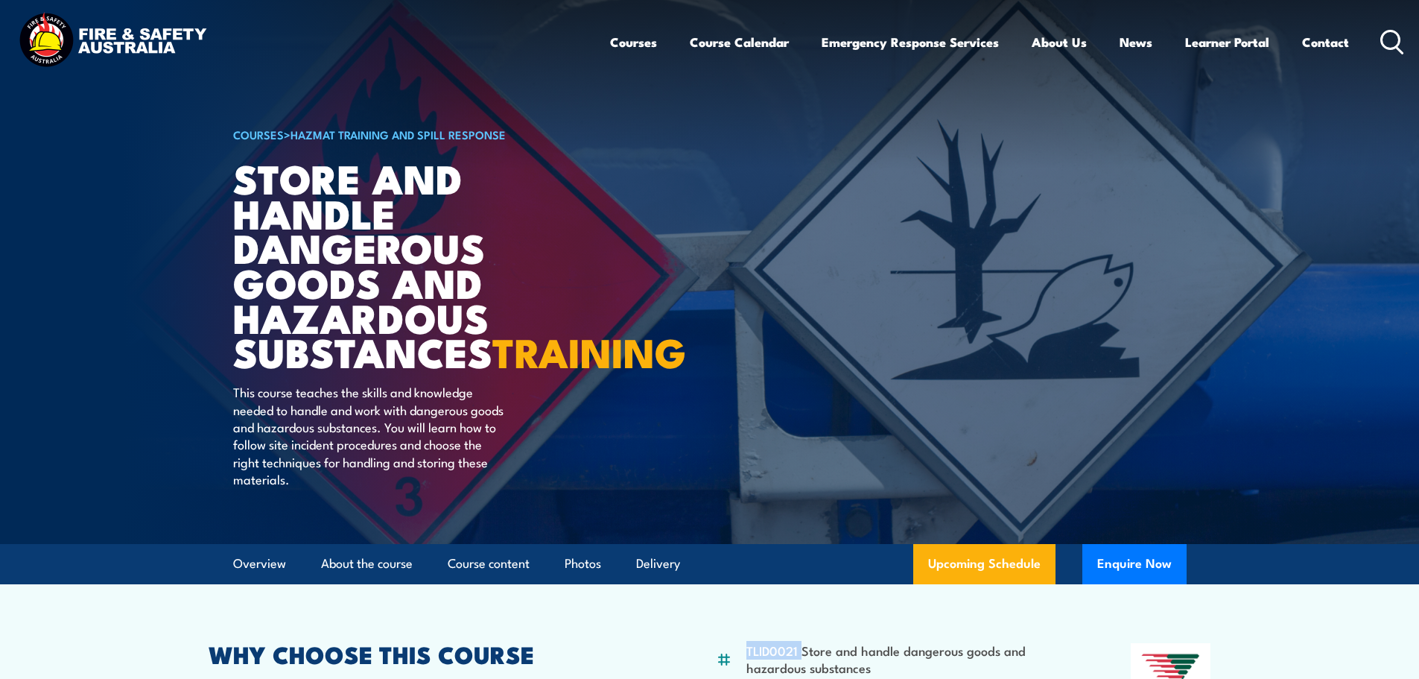
scroll to position [0, 0]
